Goal: Task Accomplishment & Management: Use online tool/utility

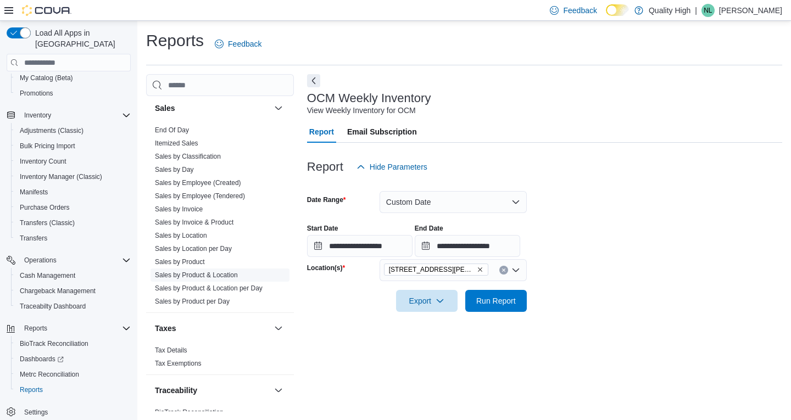
scroll to position [793, 0]
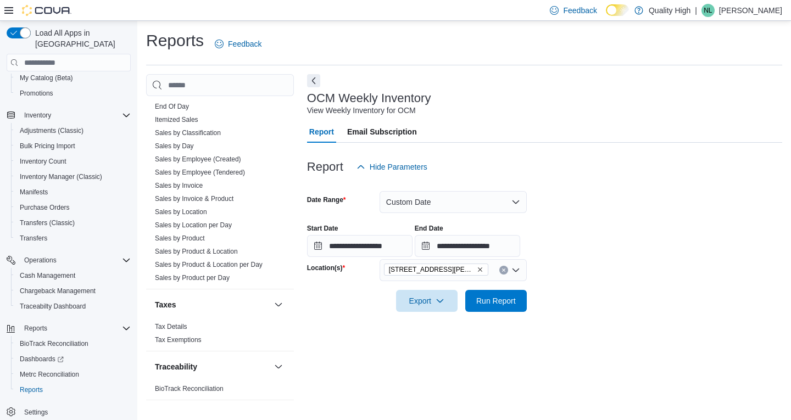
drag, startPoint x: 173, startPoint y: 329, endPoint x: 290, endPoint y: 309, distance: 118.6
click at [173, 329] on link "Tax Details" at bounding box center [171, 327] width 32 height 8
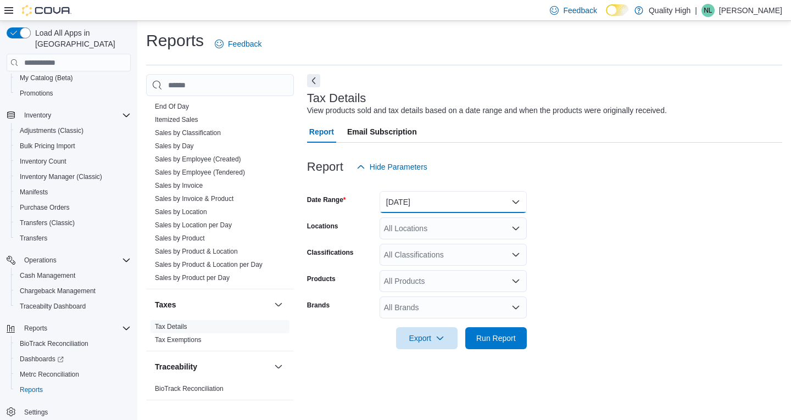
click at [515, 205] on button "[DATE]" at bounding box center [453, 202] width 147 height 22
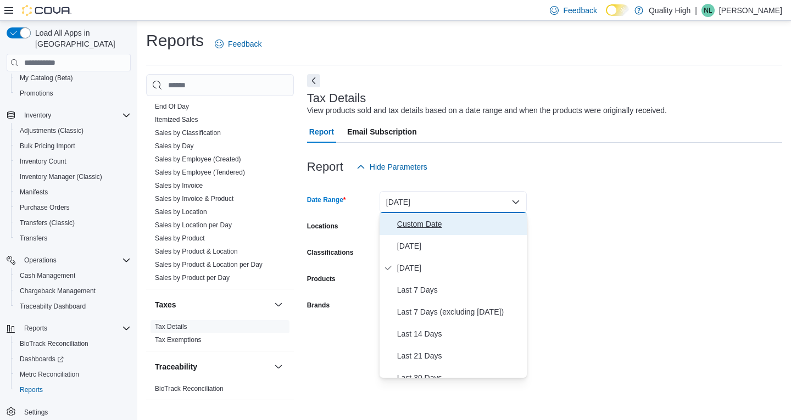
click at [418, 221] on span "Custom Date" at bounding box center [459, 224] width 125 height 13
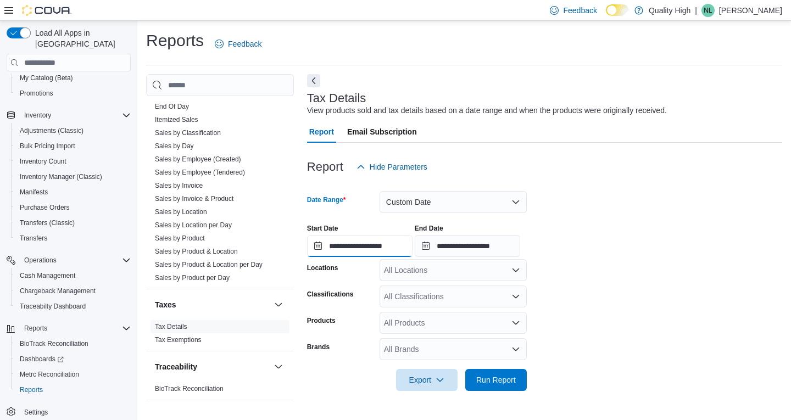
click at [373, 247] on input "**********" at bounding box center [359, 246] width 105 height 22
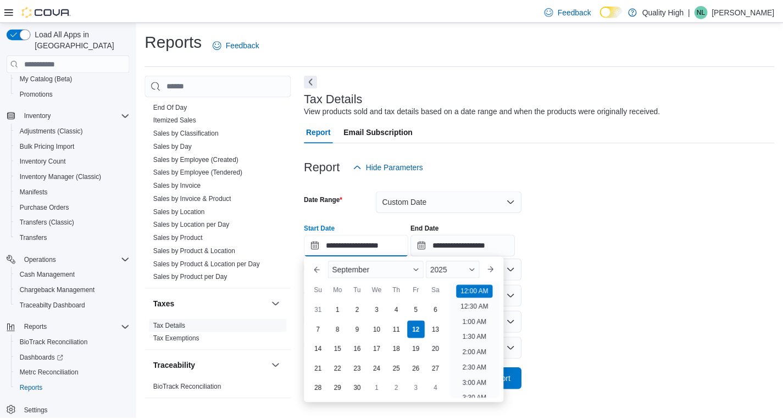
scroll to position [34, 0]
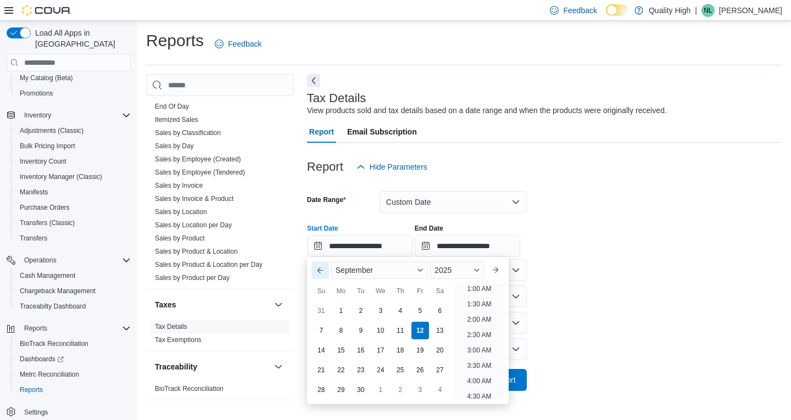
click at [318, 269] on button "Previous Month" at bounding box center [320, 270] width 18 height 18
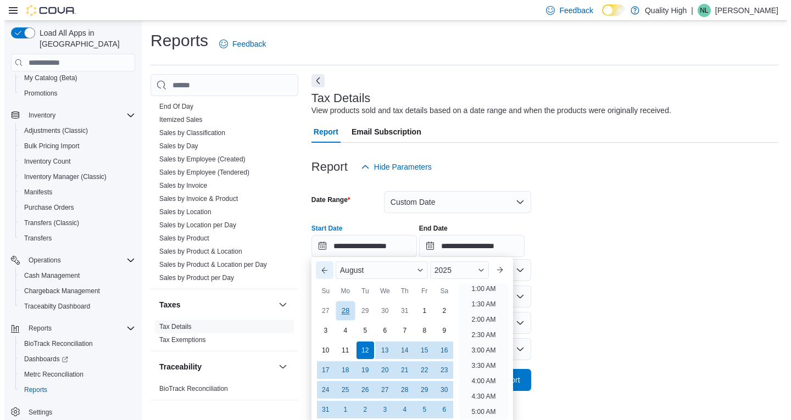
scroll to position [2, 0]
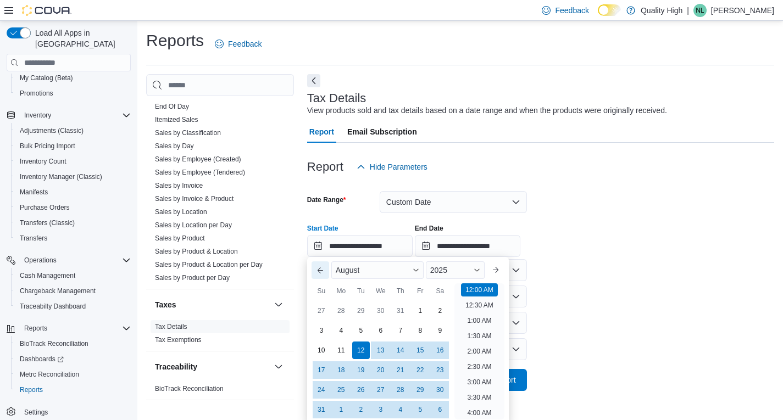
click at [319, 266] on button "Previous Month" at bounding box center [320, 270] width 18 height 18
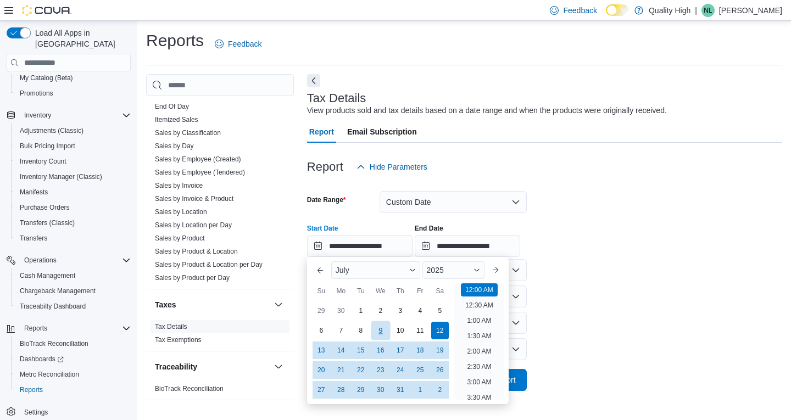
click at [377, 330] on div "9" at bounding box center [380, 330] width 19 height 19
type input "**********"
click at [626, 225] on div "**********" at bounding box center [544, 236] width 475 height 42
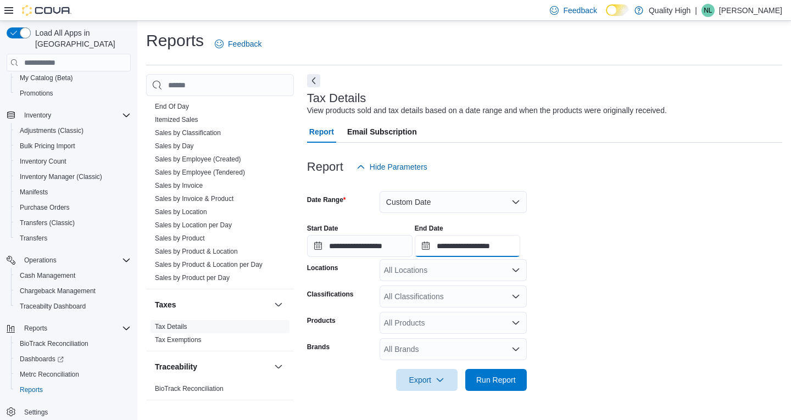
click at [486, 251] on input "**********" at bounding box center [467, 246] width 105 height 22
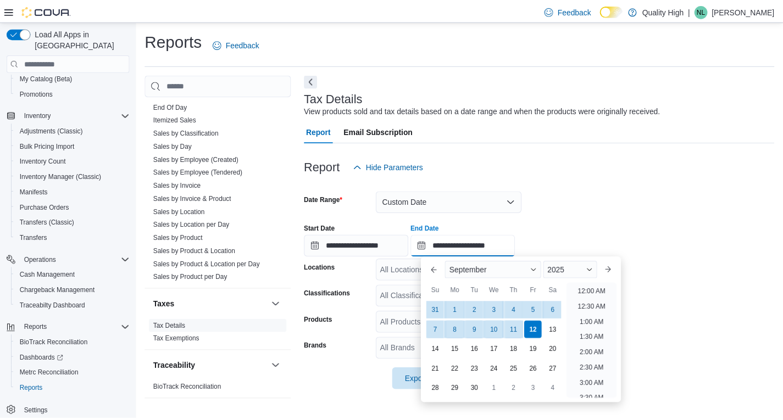
scroll to position [624, 0]
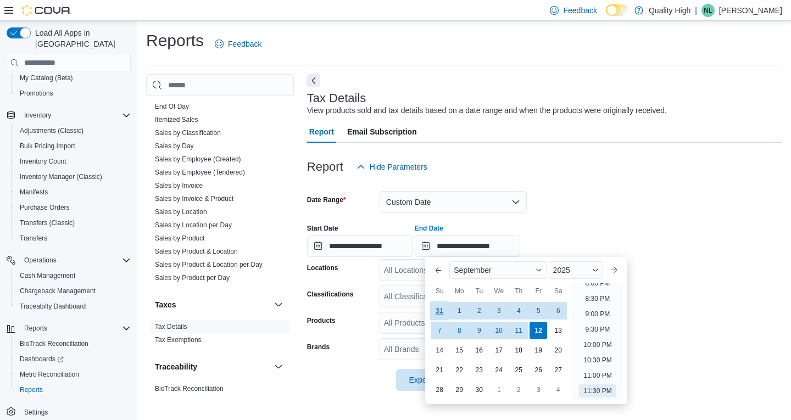
click at [439, 311] on div "31" at bounding box center [439, 311] width 19 height 19
type input "**********"
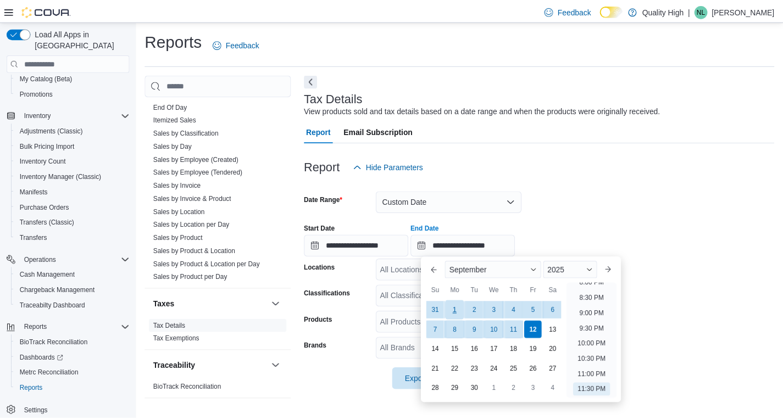
scroll to position [604, 0]
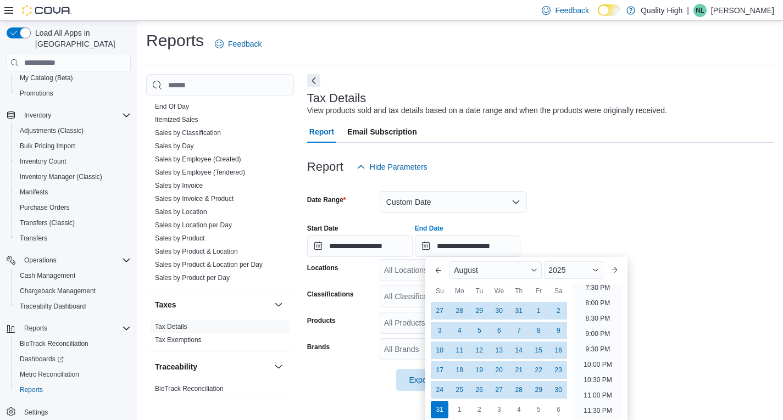
click at [638, 166] on div "Report Hide Parameters" at bounding box center [540, 167] width 467 height 22
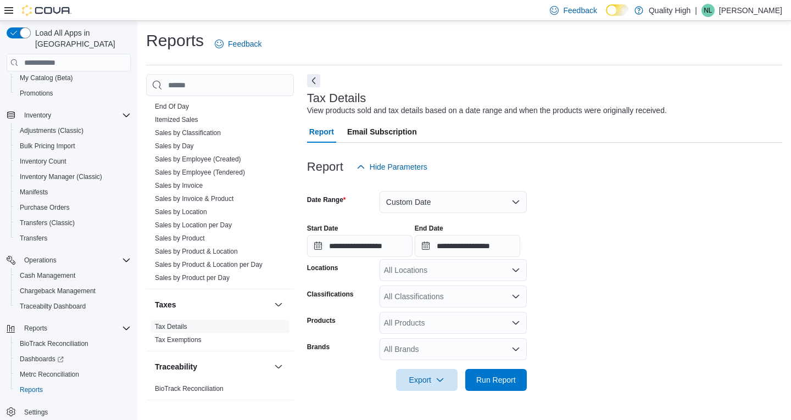
click at [515, 268] on icon "Open list of options" at bounding box center [515, 270] width 9 height 9
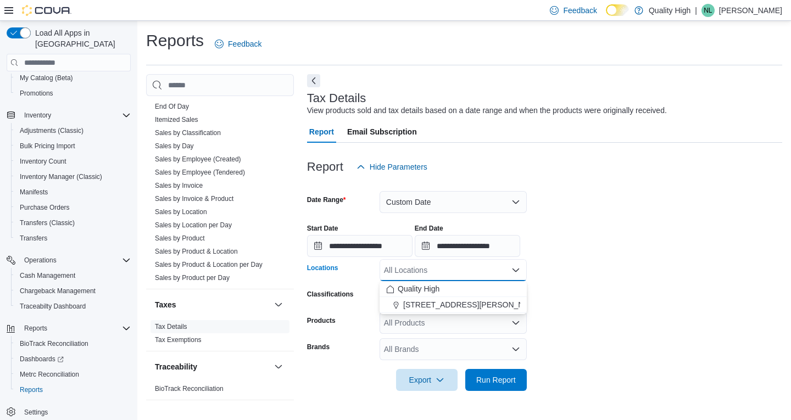
click at [420, 301] on span "[STREET_ADDRESS][PERSON_NAME]" at bounding box center [473, 304] width 140 height 11
drag, startPoint x: 592, startPoint y: 290, endPoint x: 581, endPoint y: 290, distance: 10.5
click at [592, 289] on form "**********" at bounding box center [544, 284] width 475 height 213
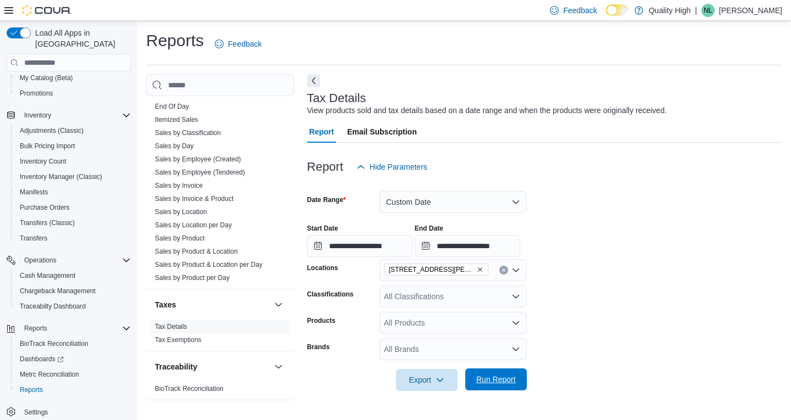
click at [489, 376] on span "Run Report" at bounding box center [496, 379] width 40 height 11
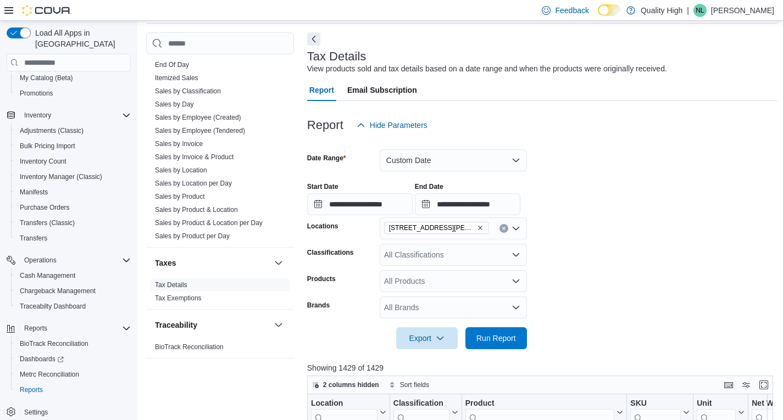
scroll to position [123, 0]
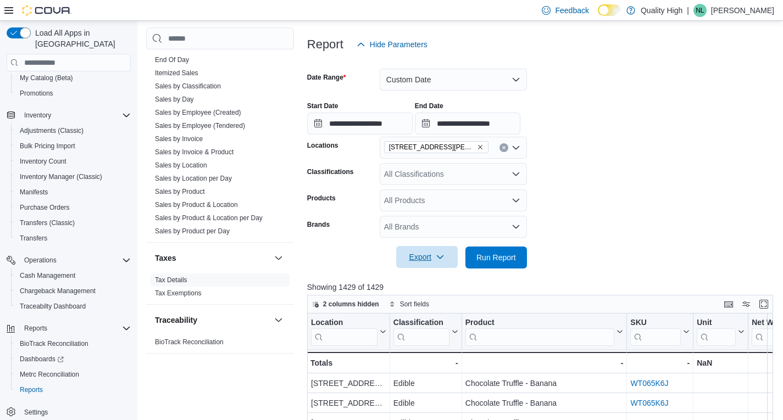
click at [417, 256] on span "Export" at bounding box center [427, 257] width 48 height 22
click at [429, 278] on span "Export to Excel" at bounding box center [428, 279] width 49 height 9
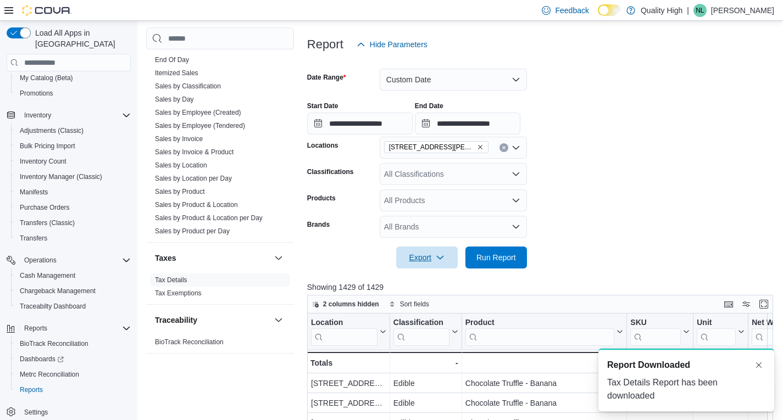
scroll to position [0, 0]
click at [516, 199] on icon "Open list of options" at bounding box center [515, 200] width 9 height 9
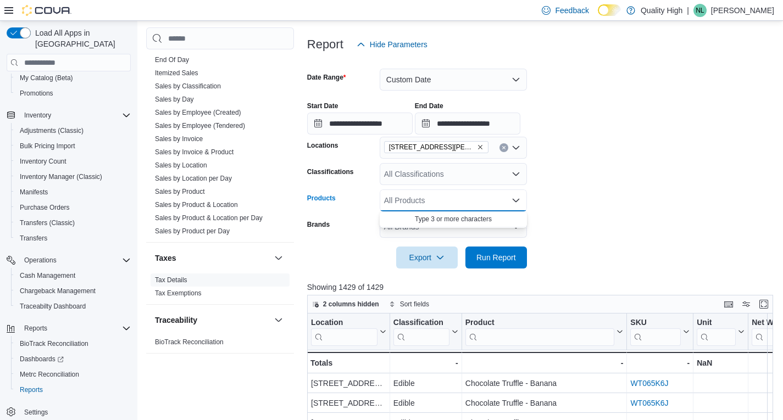
click at [516, 199] on icon "Close list of options" at bounding box center [515, 200] width 9 height 9
click at [516, 174] on icon "Open list of options" at bounding box center [515, 174] width 9 height 9
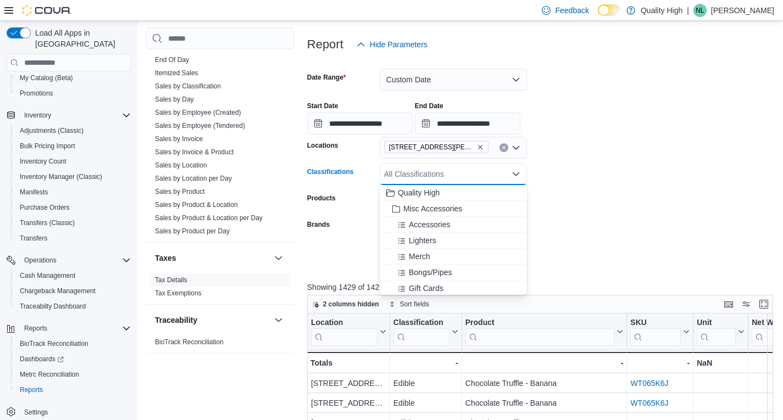
drag, startPoint x: 631, startPoint y: 106, endPoint x: 660, endPoint y: 36, distance: 76.1
click at [634, 103] on div "**********" at bounding box center [542, 114] width 471 height 42
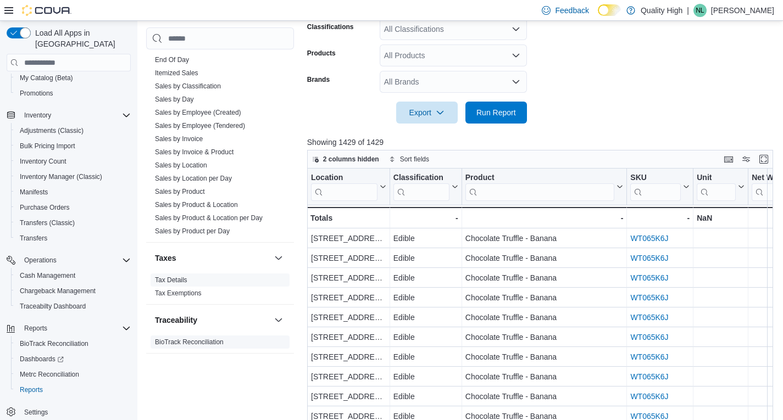
scroll to position [287, 0]
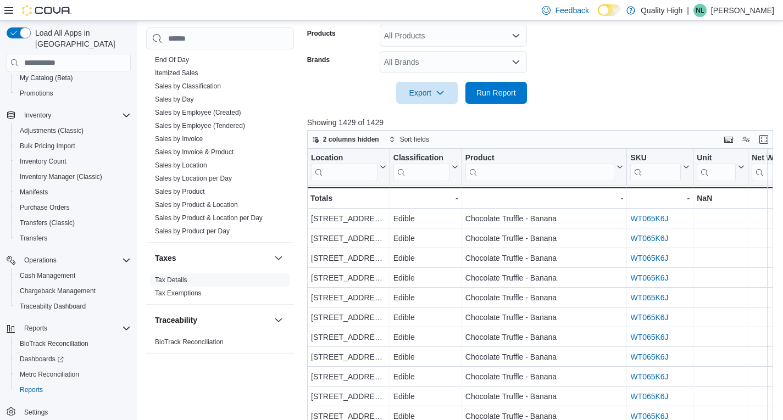
click at [212, 377] on div "Cash Management Cash Management Cash Out Details Cova Pay US Daily Tip Summary …" at bounding box center [220, 216] width 148 height 379
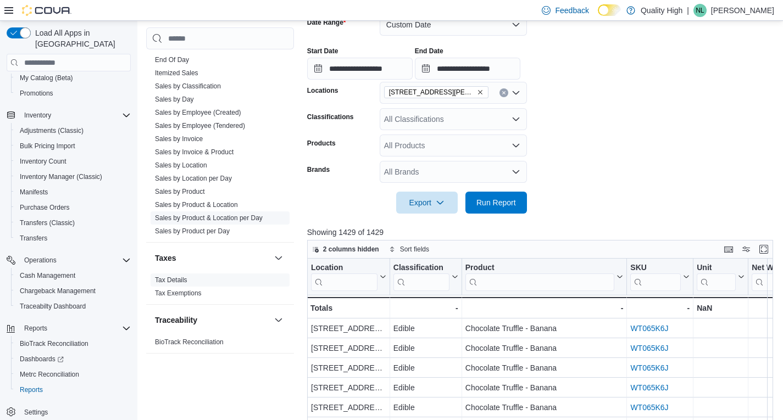
scroll to position [177, 0]
